Goal: Information Seeking & Learning: Understand process/instructions

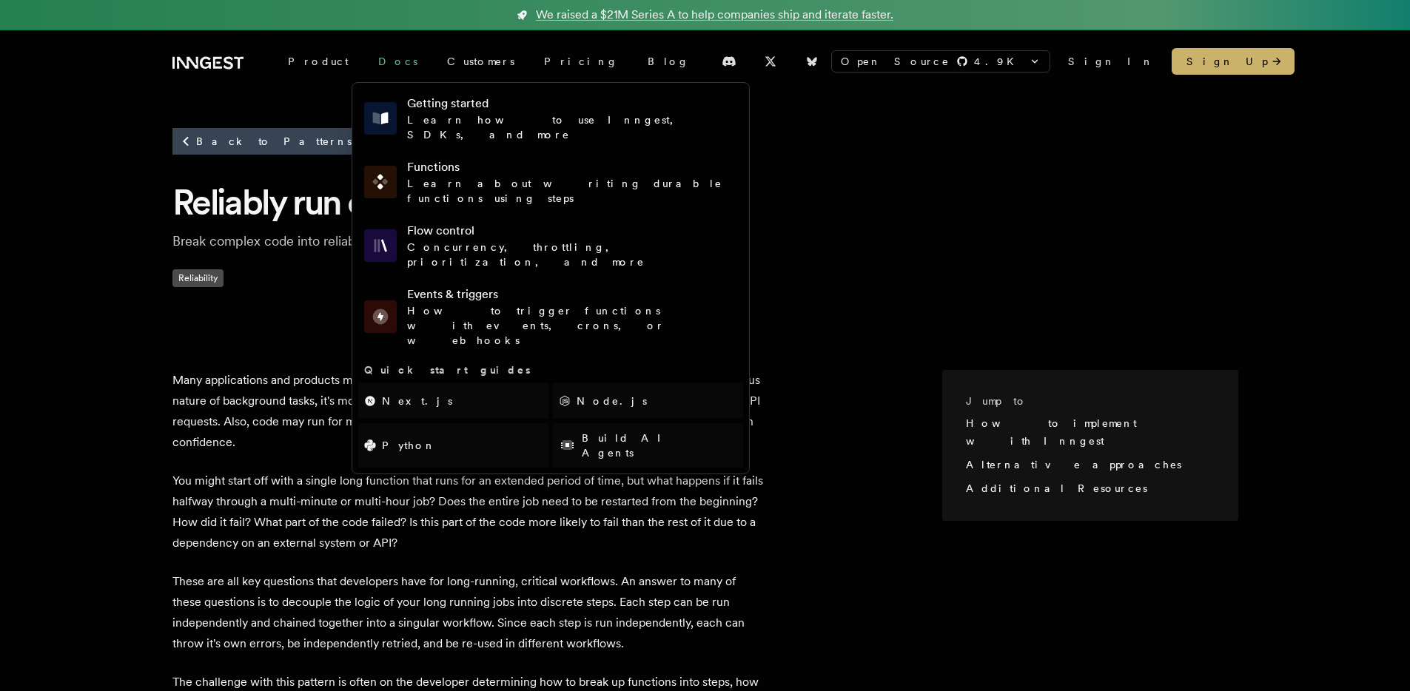
click at [363, 61] on link "Docs" at bounding box center [397, 61] width 69 height 27
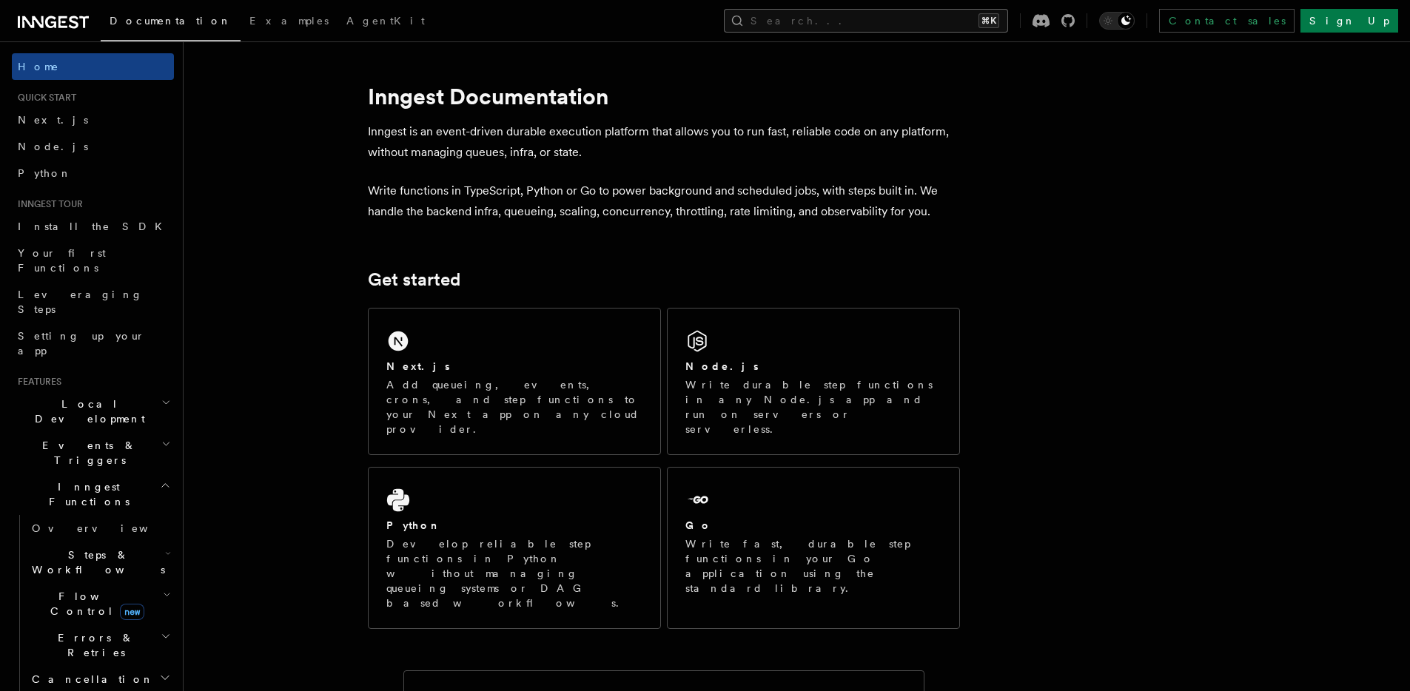
click at [995, 21] on button "Search... ⌘K" at bounding box center [866, 21] width 284 height 24
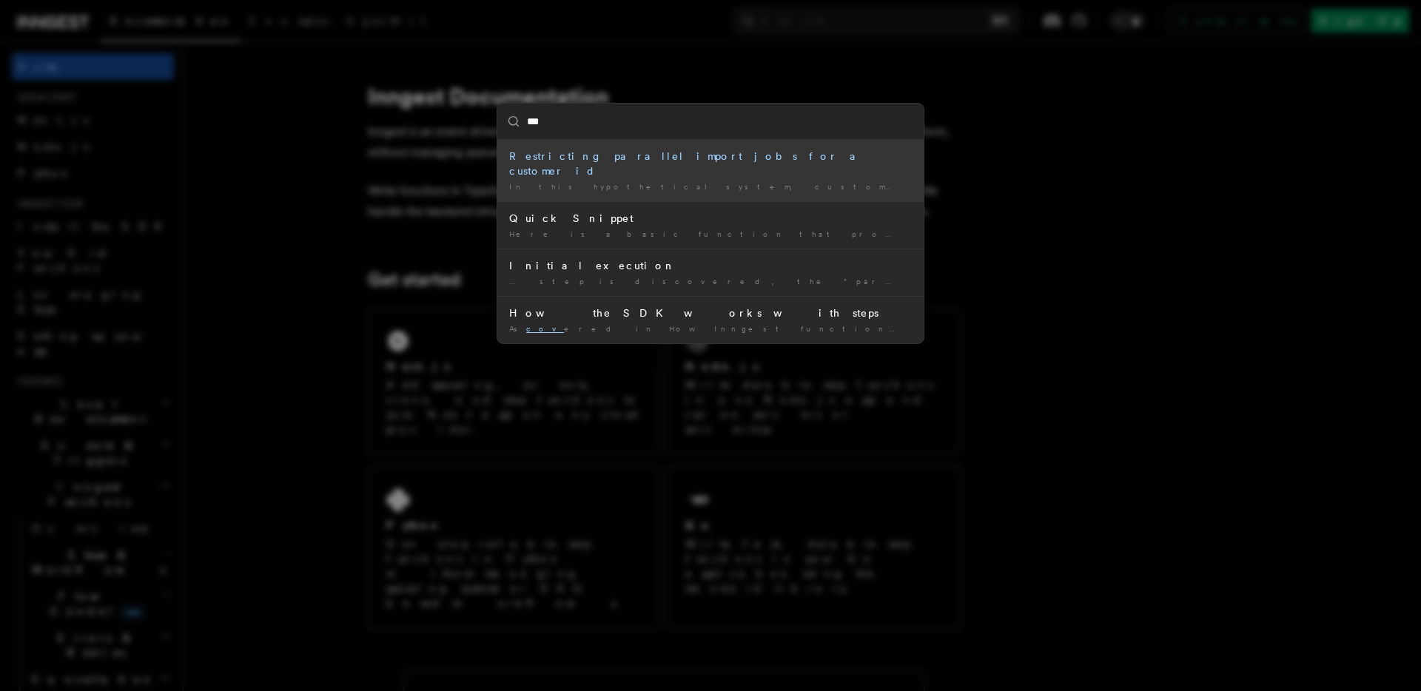
type input "***"
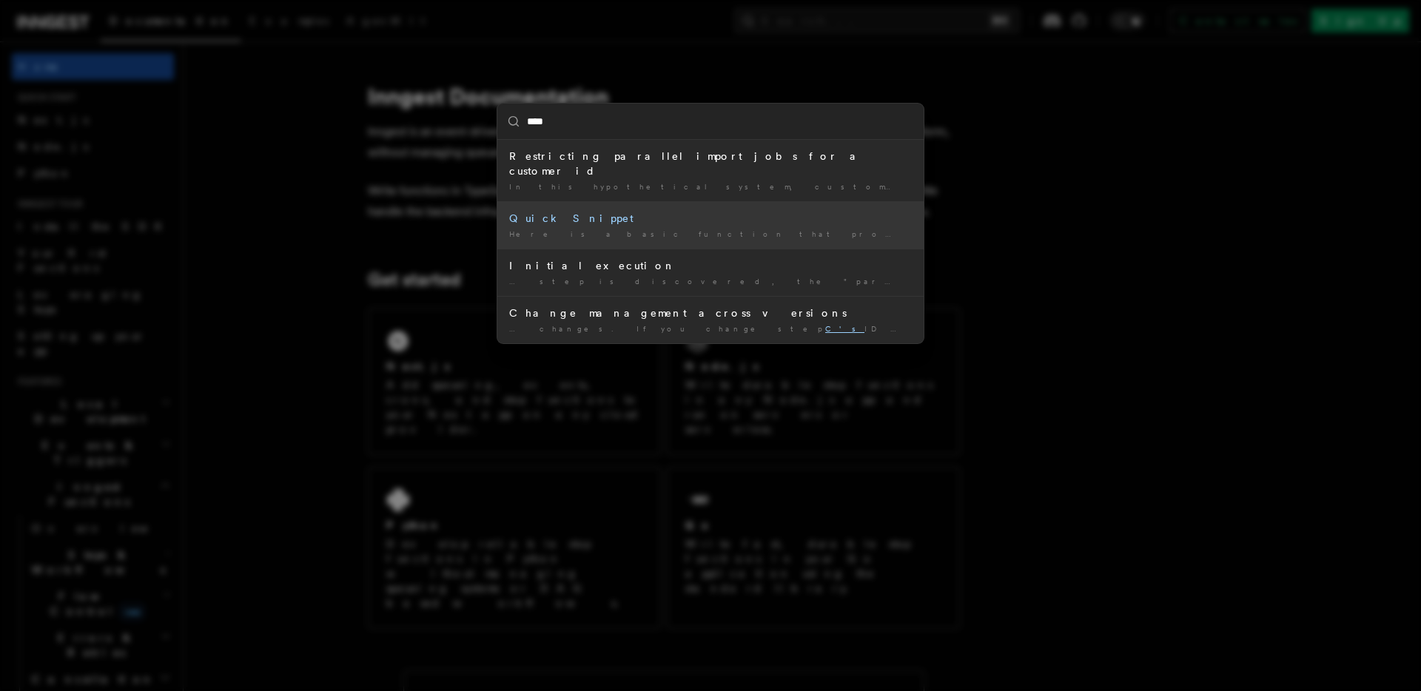
click at [622, 229] on div "Here is a basic function that processes a CSV file …" at bounding box center [710, 234] width 403 height 11
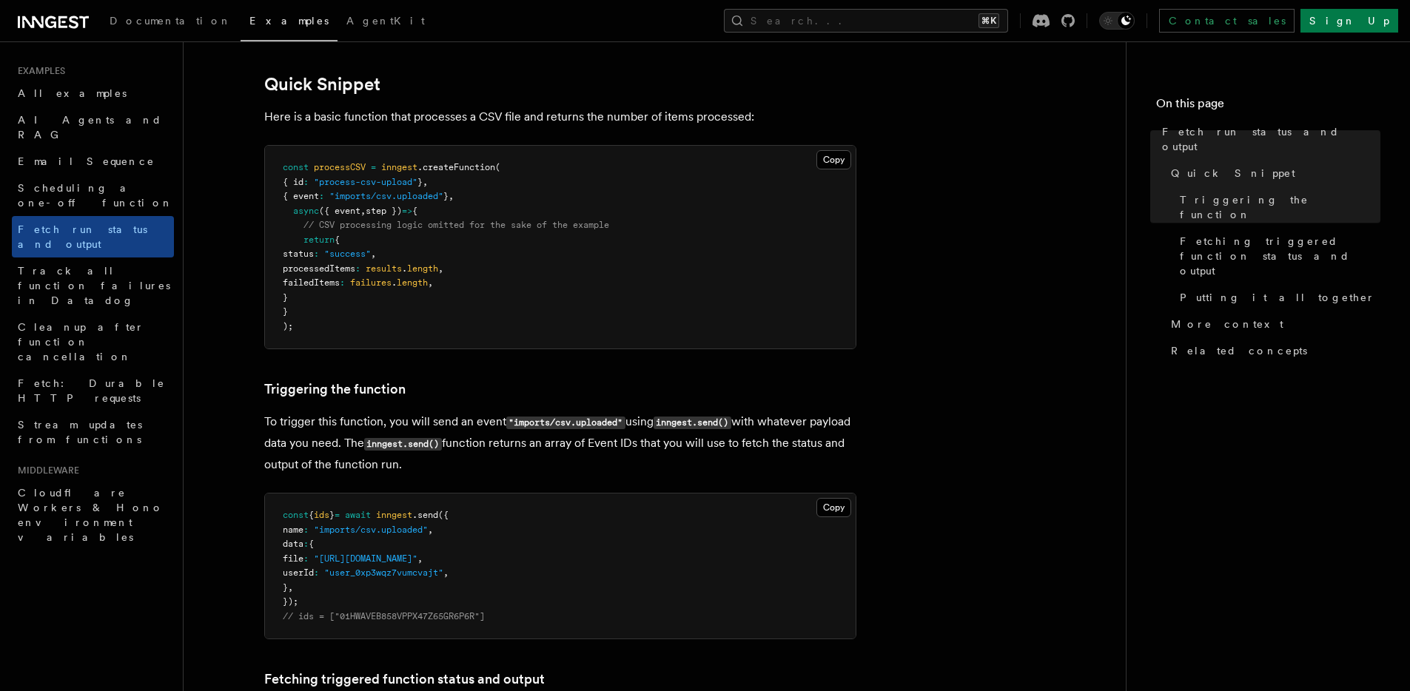
scroll to position [237, 0]
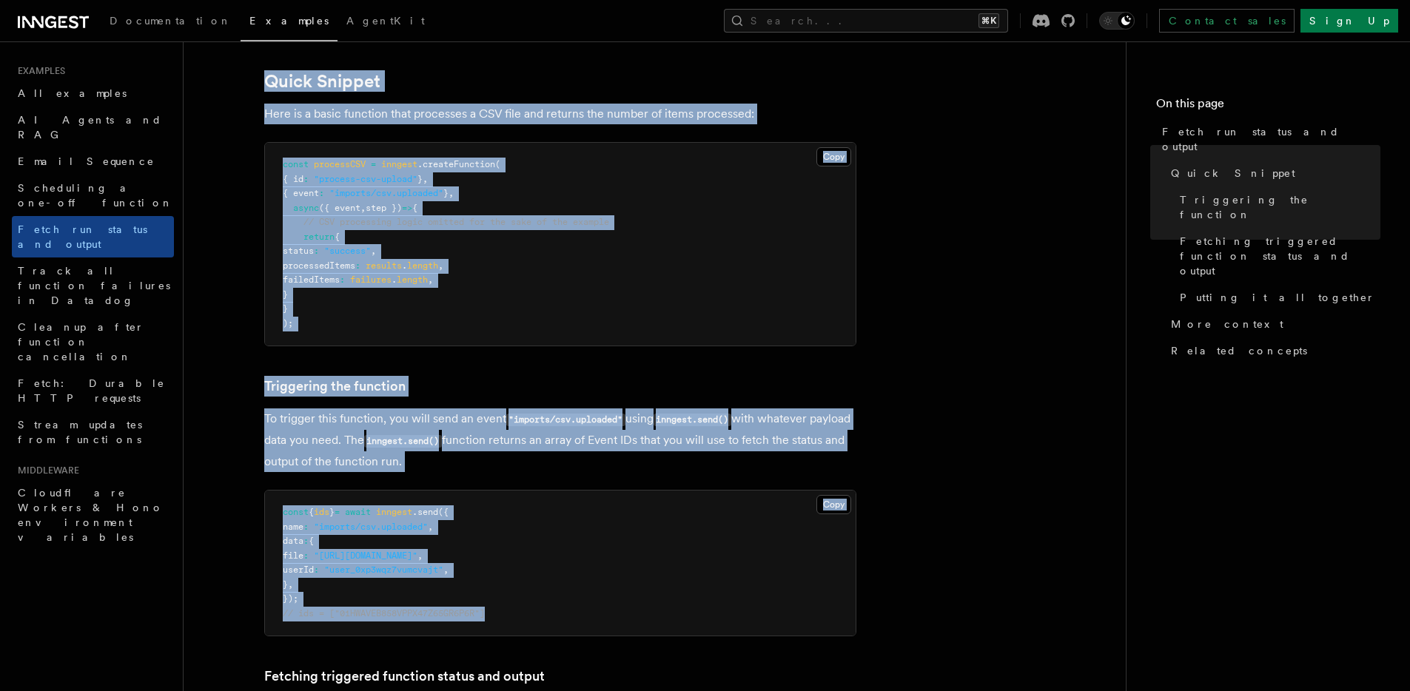
drag, startPoint x: 241, startPoint y: 68, endPoint x: 867, endPoint y: 623, distance: 836.7
copy article "Quick Snippet Here is a basic function that processes a CSV file and returns th…"
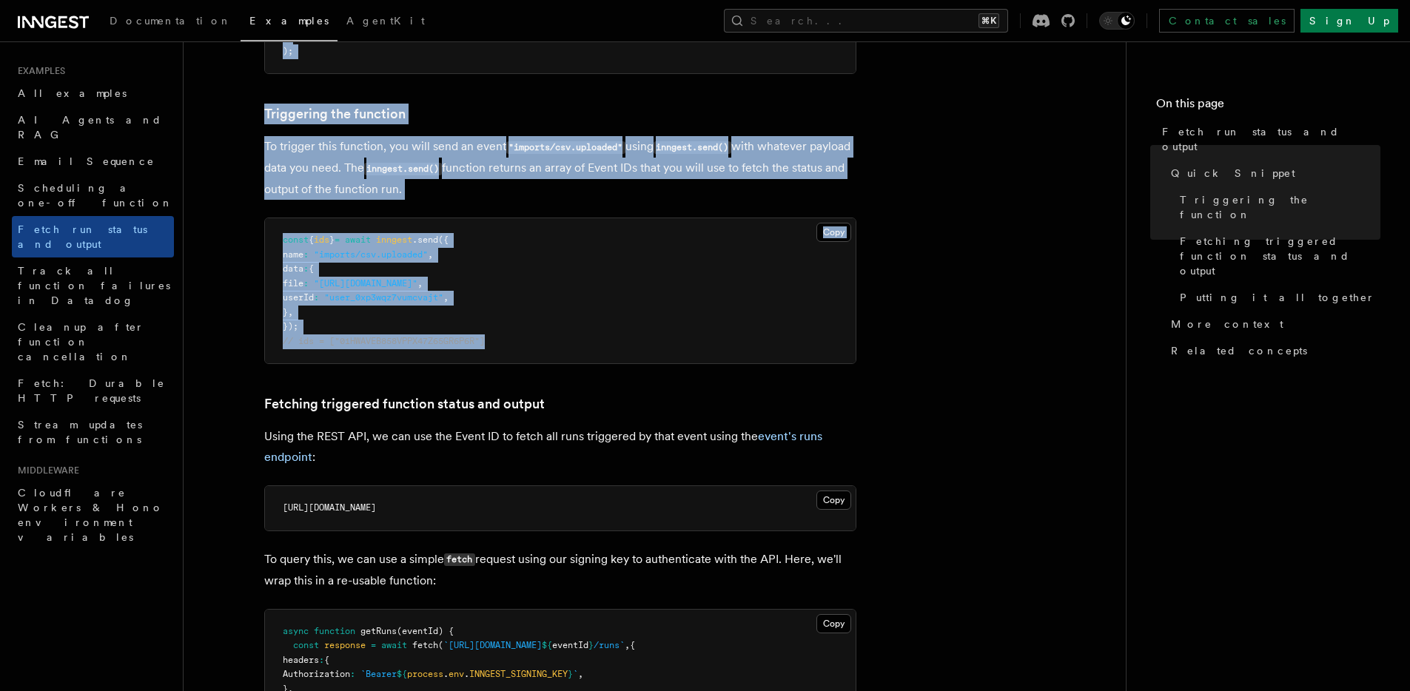
scroll to position [511, 0]
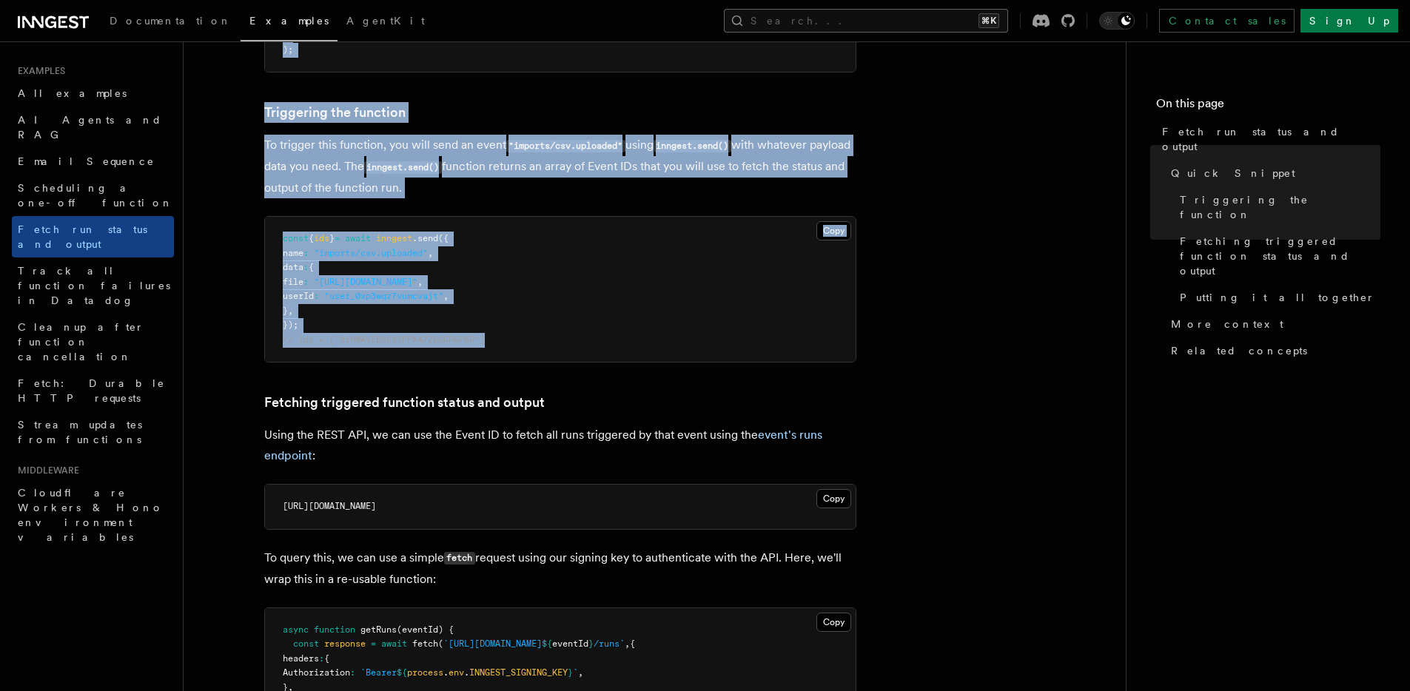
click at [965, 13] on button "Search... ⌘K" at bounding box center [866, 21] width 284 height 24
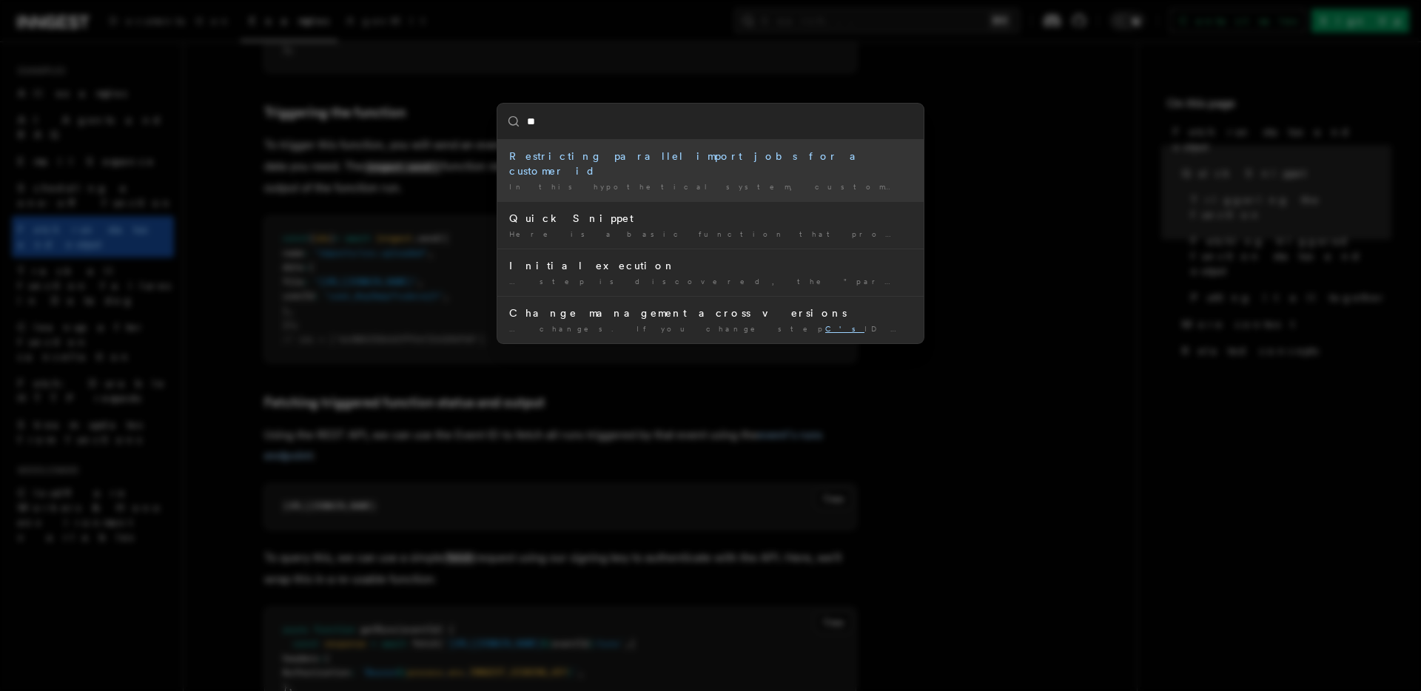
type input "***"
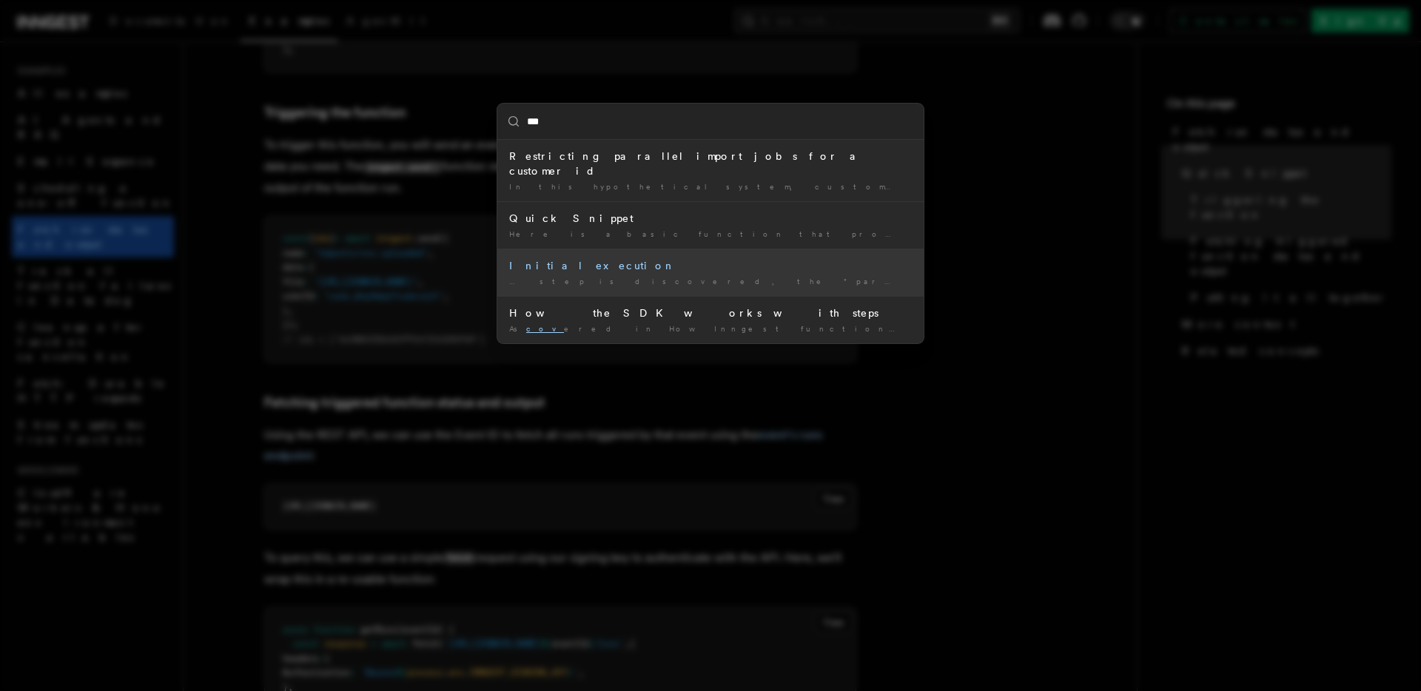
click at [733, 259] on li "Initial execution … step is discovered, the "parse- csv " step is run. As …" at bounding box center [710, 272] width 426 height 47
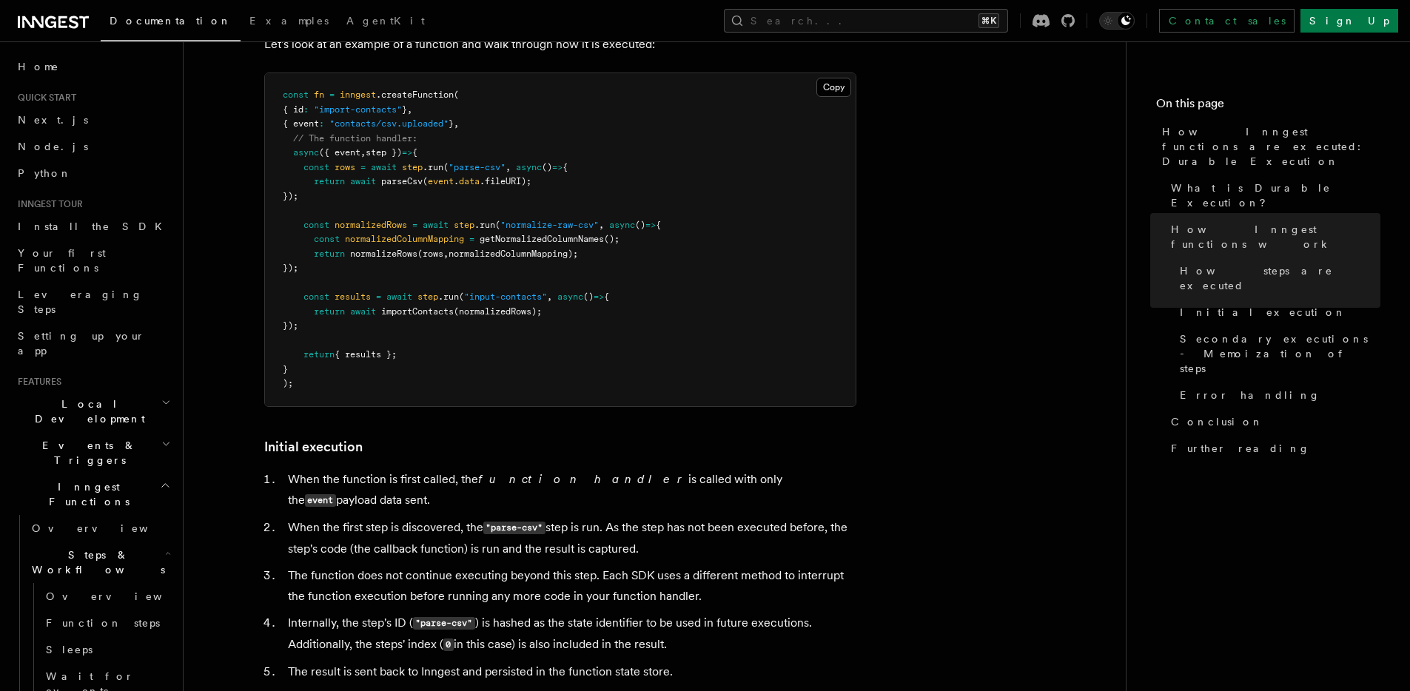
scroll to position [1339, 0]
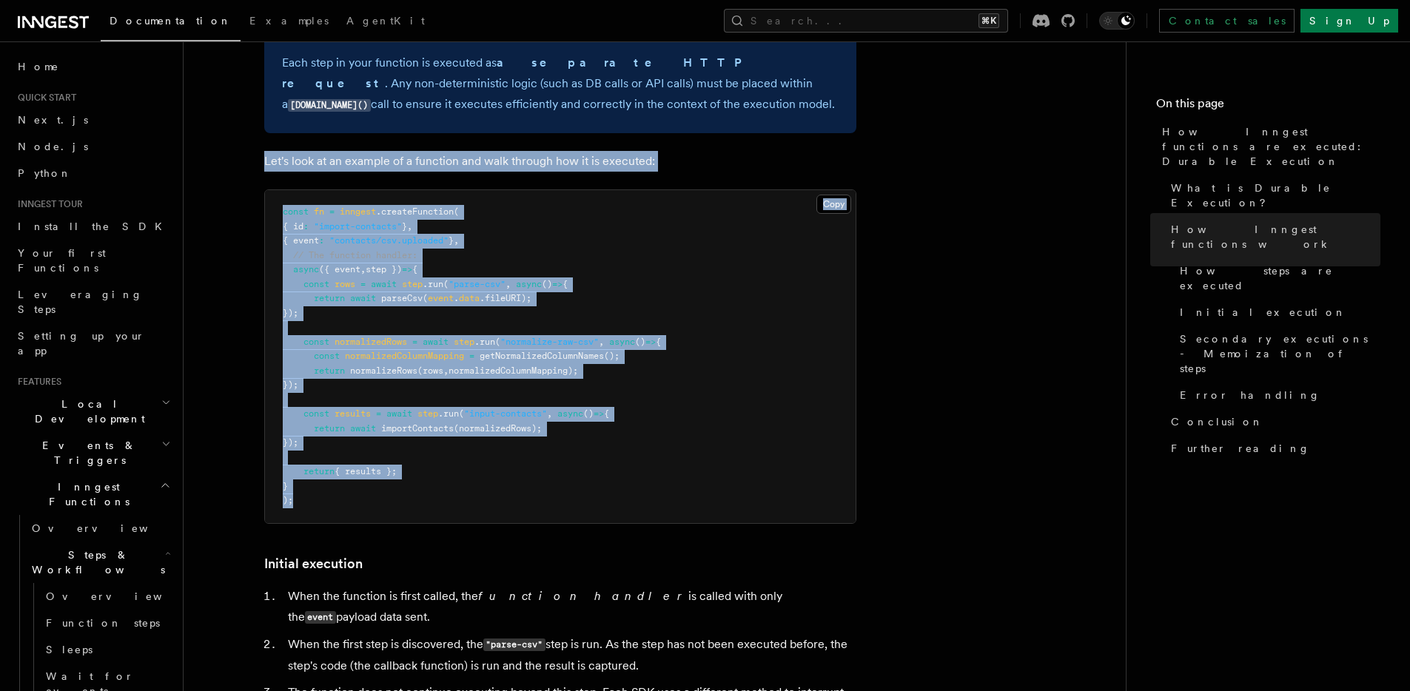
drag, startPoint x: 323, startPoint y: 472, endPoint x: 264, endPoint y: 102, distance: 374.7
click at [243, 98] on article "Features Inngest Functions Steps & Workflows How Inngest functions are executed…" at bounding box center [654, 477] width 895 height 3502
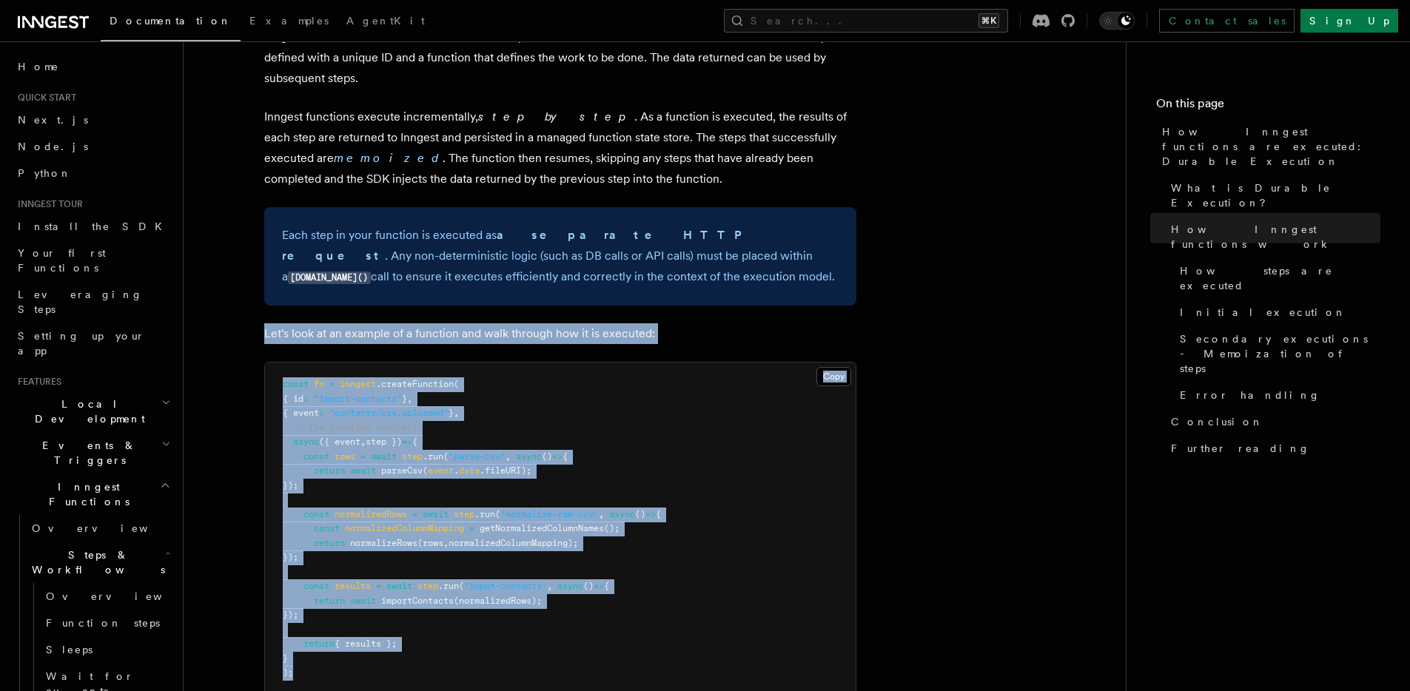
scroll to position [1368, 0]
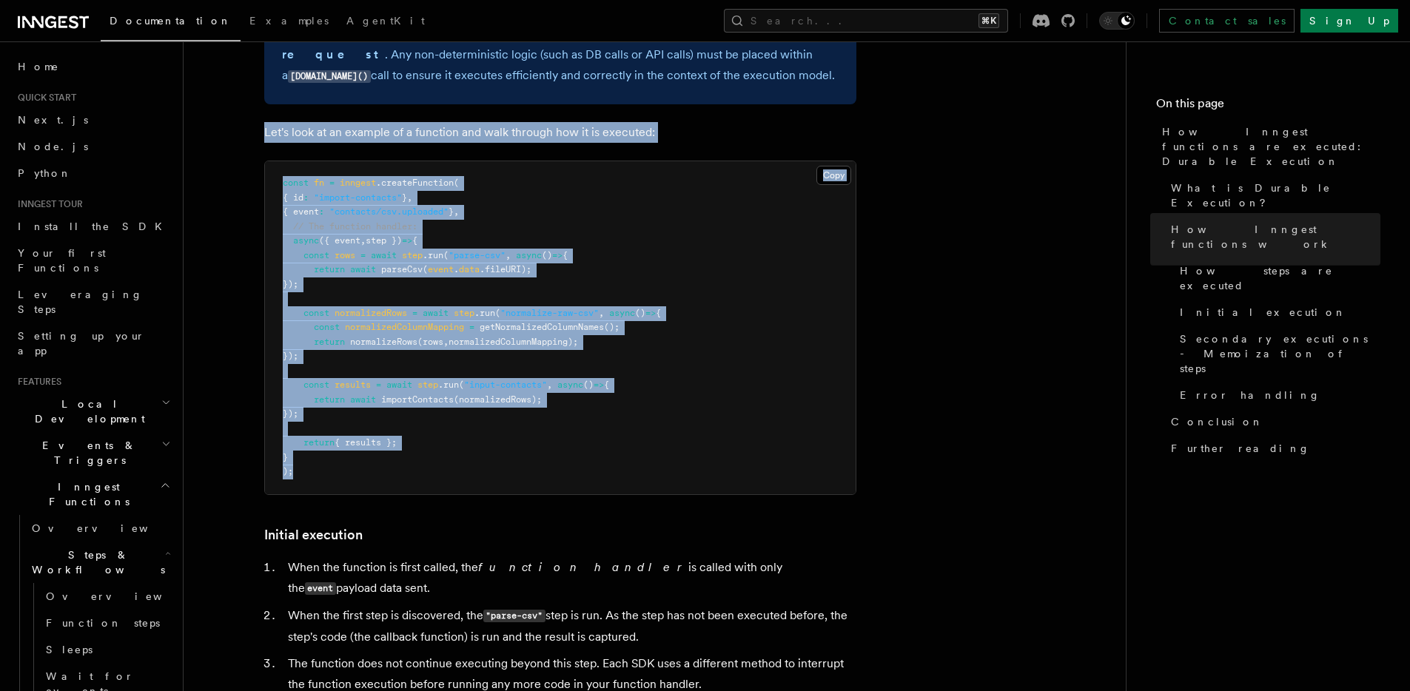
copy article "Let's look at an example of a function and walk through how it is executed: Cop…"
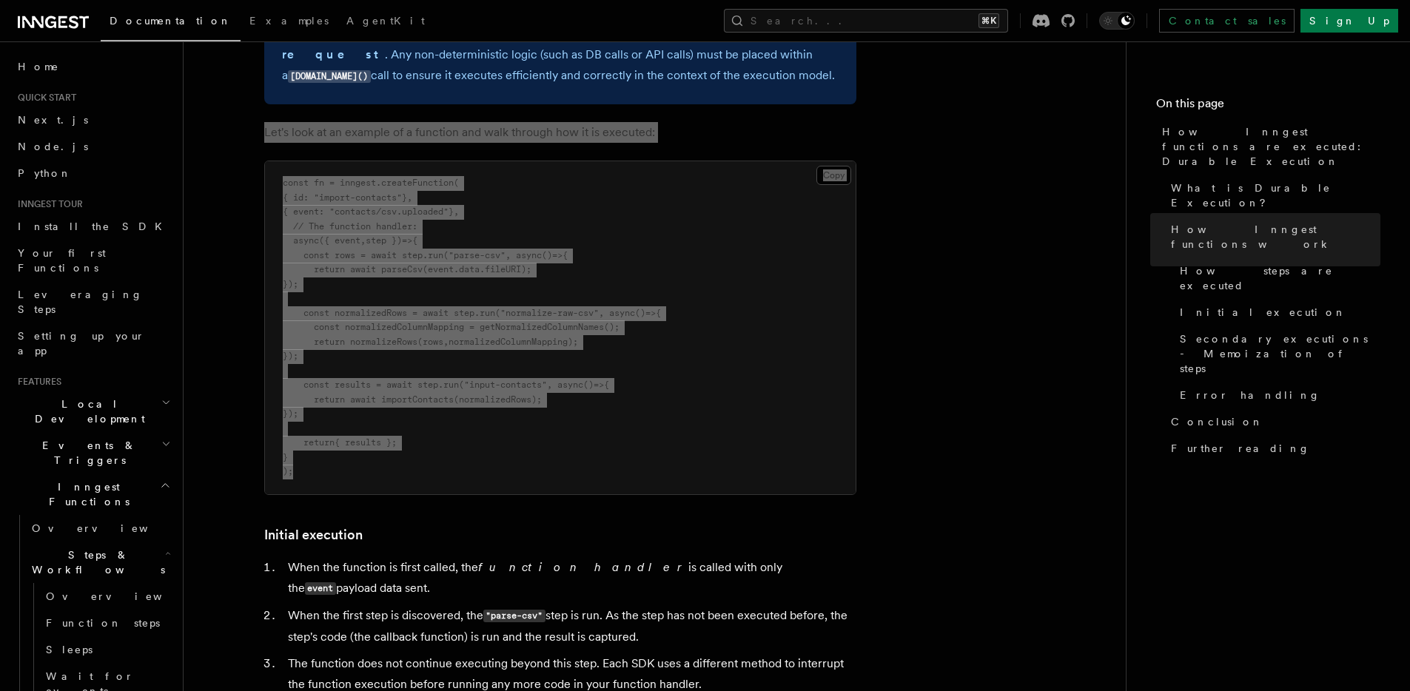
scroll to position [1368, 0]
